Goal: Task Accomplishment & Management: Complete application form

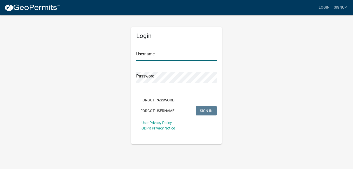
click at [173, 54] on input "Username" at bounding box center [176, 55] width 81 height 11
type input "mjacobs"
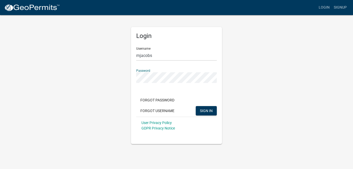
click at [196, 106] on button "SIGN IN" at bounding box center [206, 110] width 21 height 9
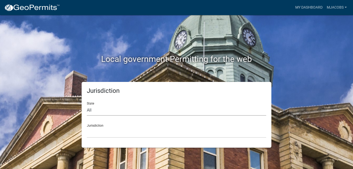
click at [193, 110] on select "All [US_STATE] [US_STATE] [US_STATE] [US_STATE] [US_STATE] [US_STATE] [US_STATE…" at bounding box center [177, 110] width 180 height 11
select select "[US_STATE]"
click at [87, 105] on select "All [US_STATE] [US_STATE] [US_STATE] [US_STATE] [US_STATE] [US_STATE] [US_STATE…" at bounding box center [177, 110] width 180 height 11
click at [203, 132] on select "[GEOGRAPHIC_DATA], [US_STATE][PERSON_NAME][GEOGRAPHIC_DATA], [US_STATE][PERSON_…" at bounding box center [177, 132] width 180 height 11
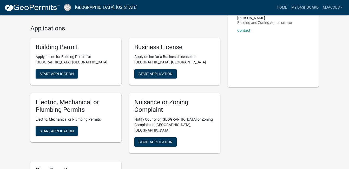
scroll to position [39, 0]
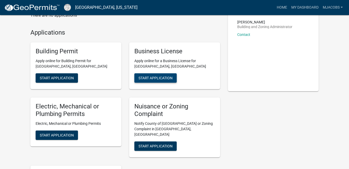
click at [167, 77] on span "Start Application" at bounding box center [156, 78] width 34 height 4
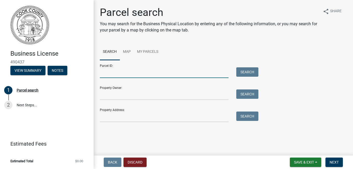
click at [119, 74] on input "Parcel ID:" at bounding box center [164, 72] width 129 height 11
click at [140, 51] on link "My Parcels" at bounding box center [148, 52] width 28 height 17
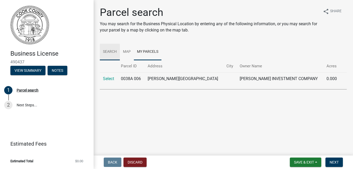
click at [110, 52] on link "Search" at bounding box center [110, 52] width 20 height 17
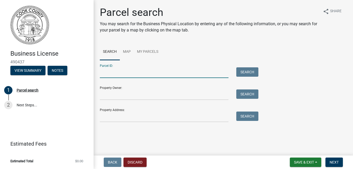
click at [170, 70] on input "Parcel ID:" at bounding box center [164, 72] width 129 height 11
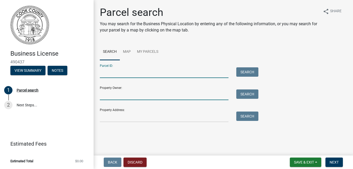
click at [151, 91] on input "Property Owner:" at bounding box center [164, 95] width 129 height 11
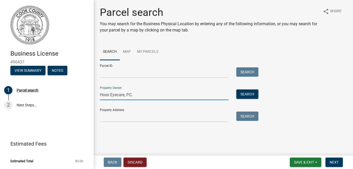
type input "Hoss Eyecare, P.C."
click at [125, 118] on input "Property Address:" at bounding box center [164, 117] width 129 height 11
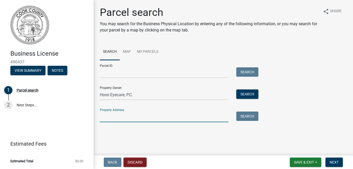
click at [125, 118] on input "Property Address:" at bounding box center [164, 117] width 129 height 11
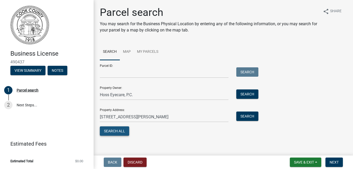
click at [124, 132] on button "Search All" at bounding box center [114, 130] width 29 height 9
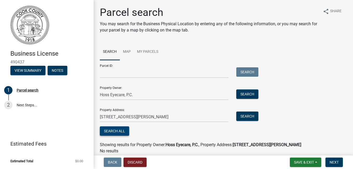
scroll to position [21, 0]
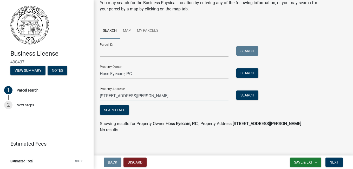
click at [151, 96] on input "[STREET_ADDRESS][PERSON_NAME]" at bounding box center [164, 96] width 129 height 11
type input "[STREET_ADDRESS][PERSON_NAME]"
click at [247, 100] on div "Search" at bounding box center [246, 96] width 27 height 11
click at [250, 97] on button "Search" at bounding box center [248, 95] width 22 height 9
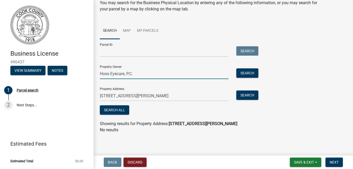
click at [177, 71] on input "Hoss Eyecare, P.C." at bounding box center [164, 73] width 129 height 11
type input "H"
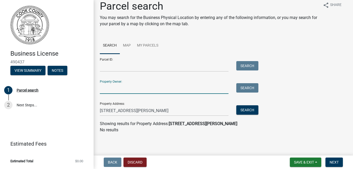
scroll to position [6, 0]
click at [249, 112] on button "Search" at bounding box center [248, 109] width 22 height 9
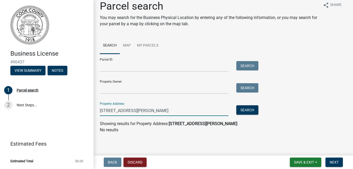
click at [173, 106] on input "[STREET_ADDRESS][PERSON_NAME]" at bounding box center [164, 110] width 129 height 11
type input "[STREET_ADDRESS][PERSON_NAME]"
click at [247, 105] on button "Search" at bounding box center [248, 109] width 22 height 9
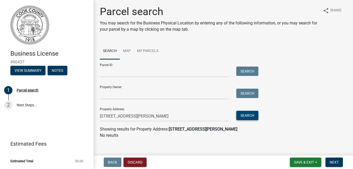
scroll to position [0, 0]
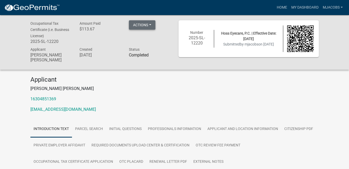
click at [149, 24] on button "Actions" at bounding box center [142, 24] width 27 height 9
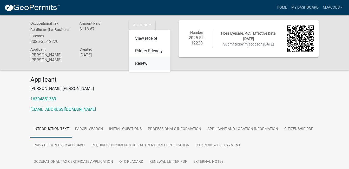
click at [156, 66] on link "Renew" at bounding box center [150, 63] width 42 height 12
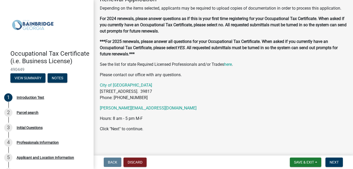
scroll to position [48, 0]
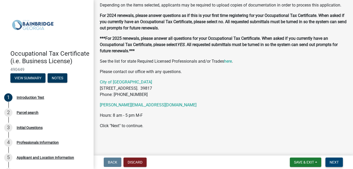
click at [333, 163] on span "Next" at bounding box center [334, 162] width 9 height 4
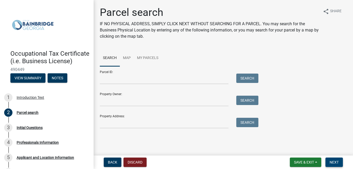
click at [331, 161] on span "Next" at bounding box center [334, 162] width 9 height 4
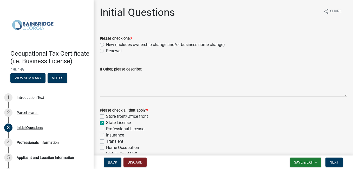
click at [106, 49] on label "Renewal" at bounding box center [114, 51] width 16 height 6
click at [106, 49] on input "Renewal" at bounding box center [107, 49] width 3 height 3
radio input "true"
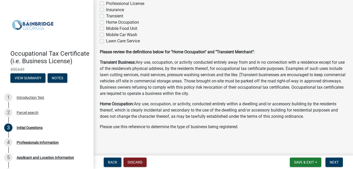
scroll to position [126, 0]
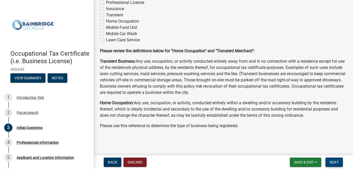
click at [331, 161] on span "Next" at bounding box center [334, 162] width 9 height 4
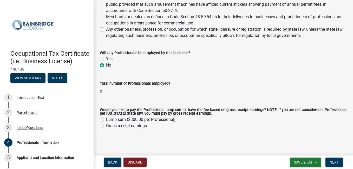
scroll to position [280, 0]
click at [106, 125] on label "Gross receipt earnings" at bounding box center [126, 125] width 41 height 6
click at [106, 125] on input "Gross receipt earnings" at bounding box center [107, 123] width 3 height 3
radio input "true"
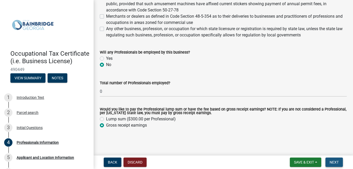
click at [338, 165] on button "Next" at bounding box center [334, 162] width 17 height 9
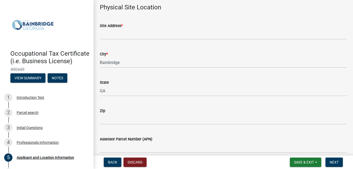
scroll to position [410, 0]
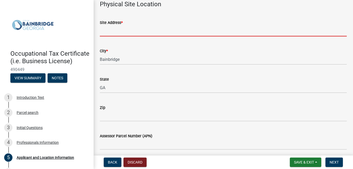
click at [156, 27] on input "Site Address *" at bounding box center [223, 31] width 247 height 11
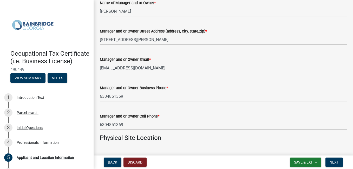
scroll to position [261, 0]
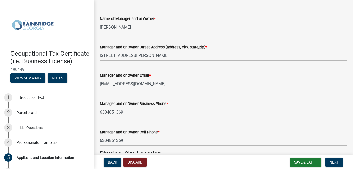
type input "[STREET_ADDRESS][PERSON_NAME]"
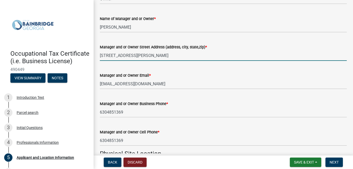
click at [341, 52] on input "[STREET_ADDRESS][PERSON_NAME]" at bounding box center [223, 55] width 247 height 11
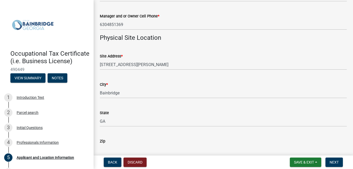
scroll to position [382, 0]
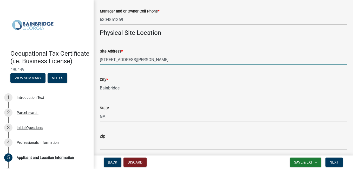
click at [294, 65] on input "[STREET_ADDRESS][PERSON_NAME]" at bounding box center [223, 59] width 247 height 11
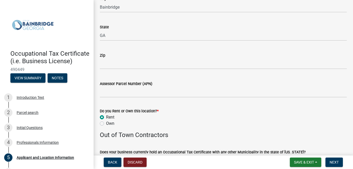
scroll to position [465, 0]
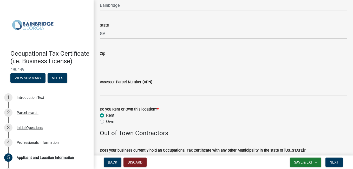
click at [307, 112] on div "Rent" at bounding box center [223, 115] width 247 height 6
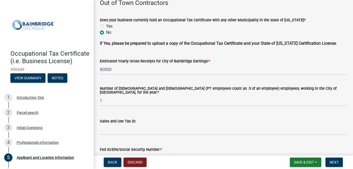
scroll to position [600, 0]
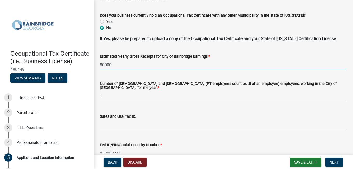
click at [122, 63] on input "80000" at bounding box center [223, 65] width 247 height 11
type input "1"
type input "120000"
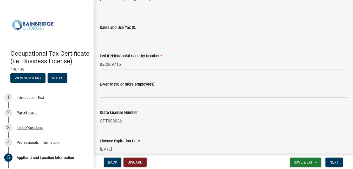
scroll to position [713, 0]
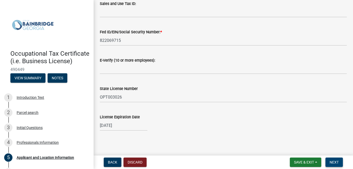
click at [330, 160] on span "Next" at bounding box center [334, 162] width 9 height 4
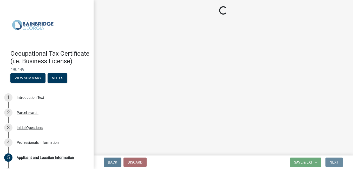
scroll to position [0, 0]
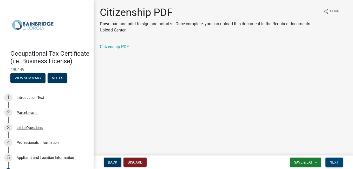
click at [330, 160] on span "Next" at bounding box center [334, 162] width 9 height 4
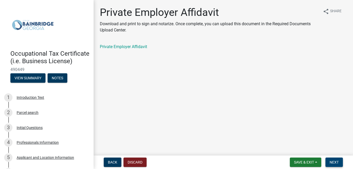
click at [330, 160] on span "Next" at bounding box center [334, 162] width 9 height 4
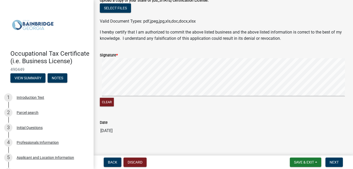
scroll to position [233, 0]
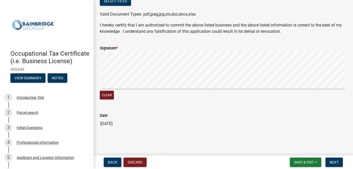
click at [111, 47] on label "Signature *" at bounding box center [109, 49] width 18 height 4
click at [114, 110] on div "Date 10/09/2025" at bounding box center [223, 117] width 247 height 24
click at [334, 159] on button "Next" at bounding box center [334, 162] width 17 height 9
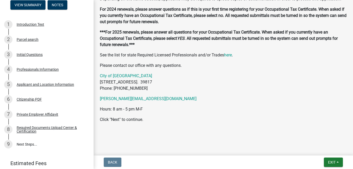
scroll to position [83, 0]
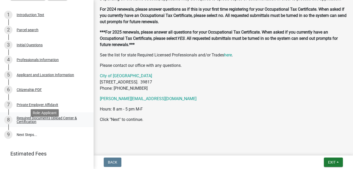
click at [63, 124] on div "Required Documents Upload Center & Certification" at bounding box center [51, 119] width 69 height 7
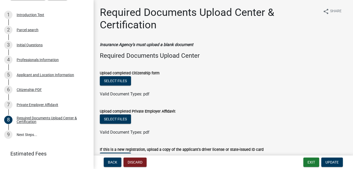
scroll to position [100, 0]
